Goal: Find specific page/section: Find specific page/section

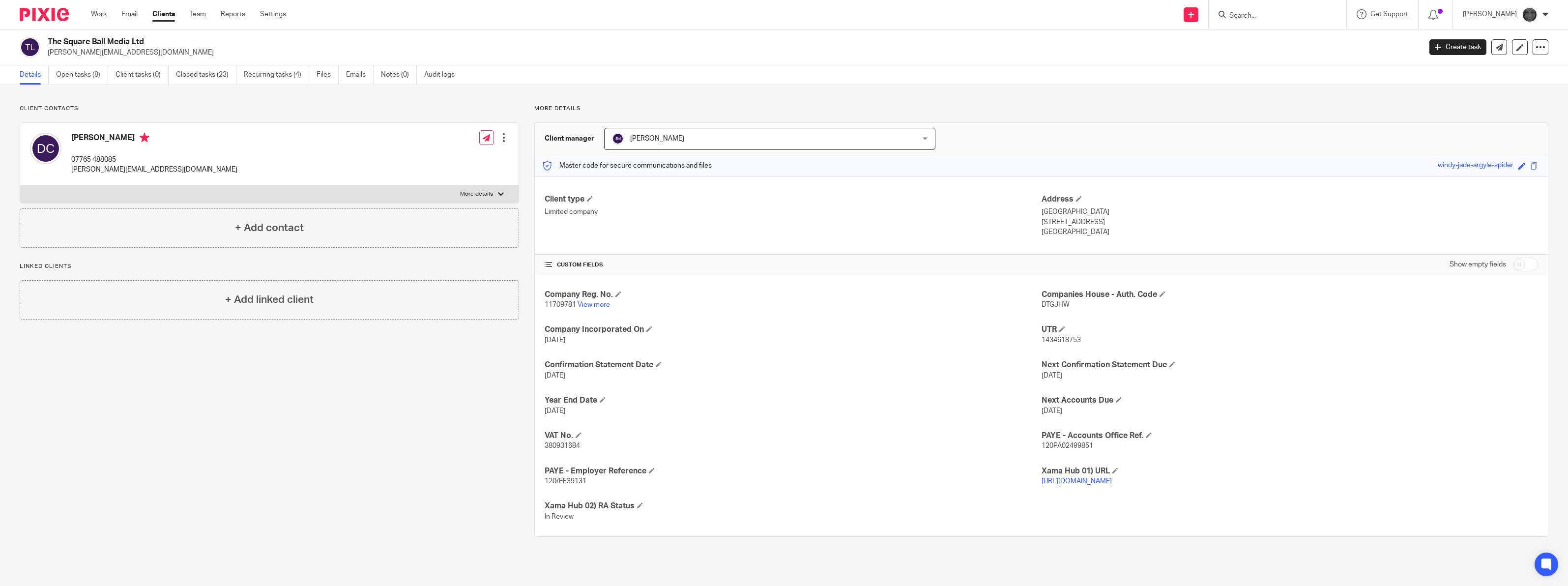
click at [1298, 20] on input "Search" at bounding box center [1272, 17] width 88 height 9
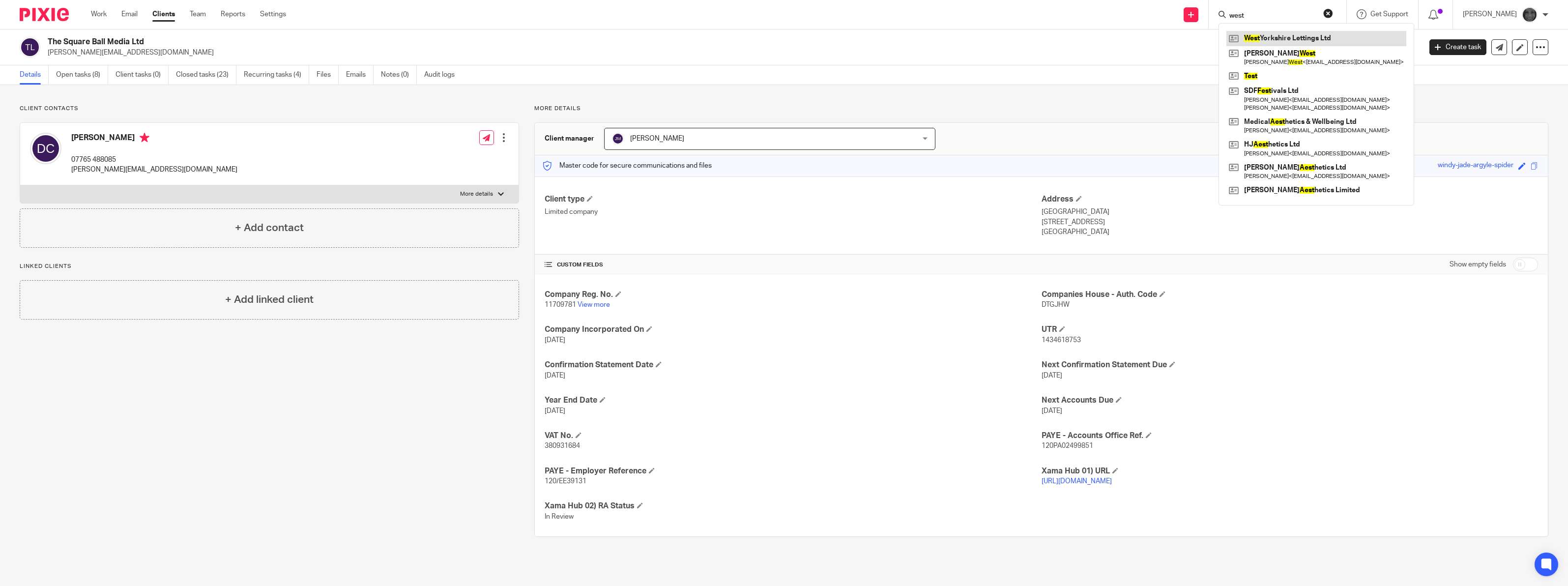
type input "west"
click at [1296, 41] on link at bounding box center [1315, 38] width 180 height 15
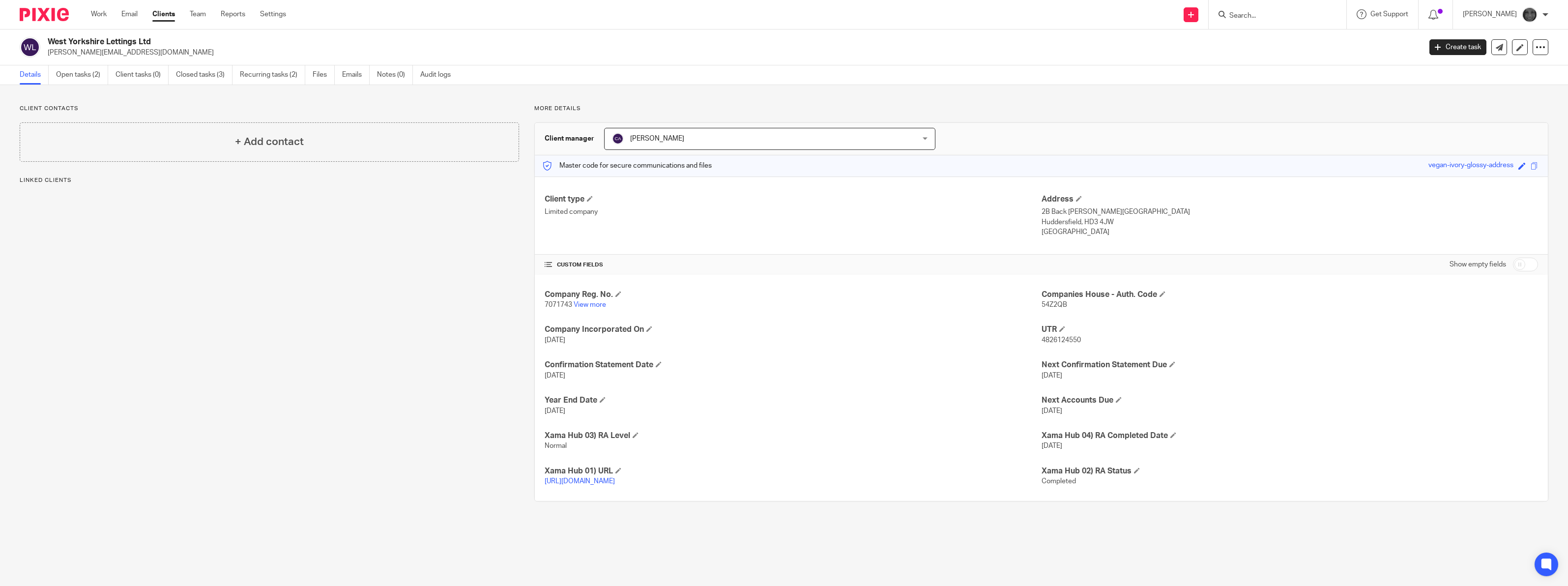
click at [1290, 10] on form at bounding box center [1281, 14] width 105 height 12
click at [1281, 17] on input "Search" at bounding box center [1272, 17] width 88 height 9
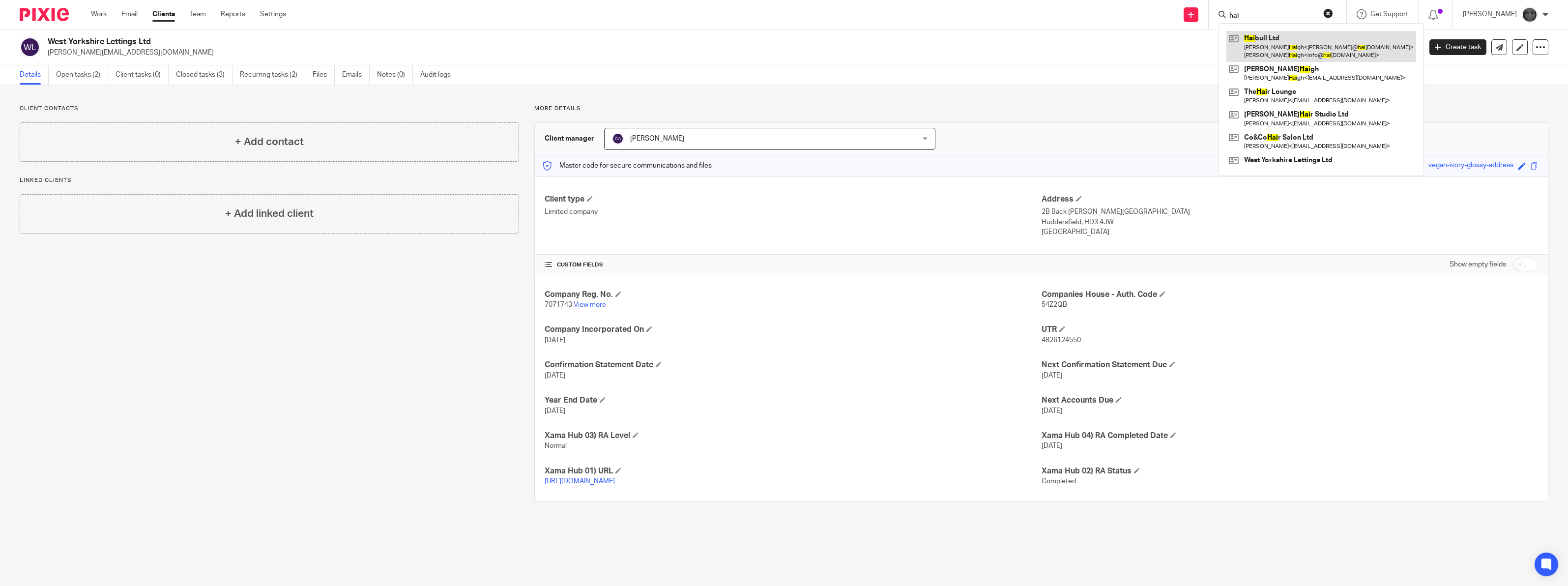
type input "hai"
click at [1281, 43] on link at bounding box center [1321, 46] width 190 height 30
